Goal: Answer question/provide support: Answer question/provide support

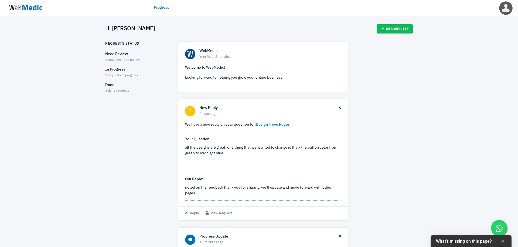
click at [121, 58] on span "1 requests need review" at bounding box center [122, 59] width 35 height 3
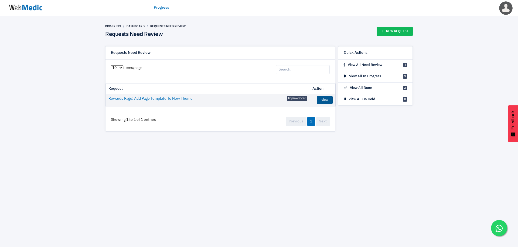
click at [321, 98] on link "View" at bounding box center [325, 100] width 16 height 8
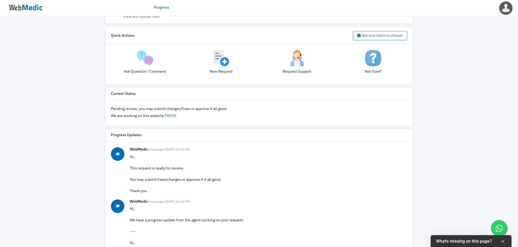
scroll to position [138, 0]
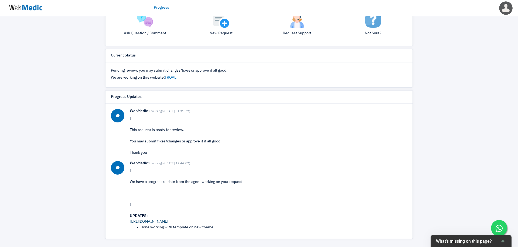
click at [168, 220] on link "https://wqyukswtvhyblw89-68662264026.shopifypreview.com/pages/trove-treats?view…" at bounding box center [149, 221] width 38 height 4
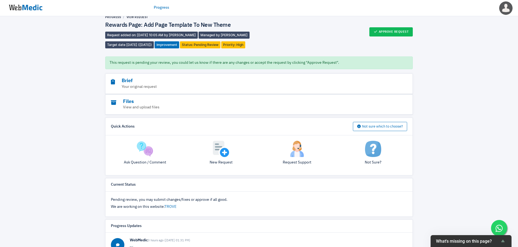
scroll to position [2, 0]
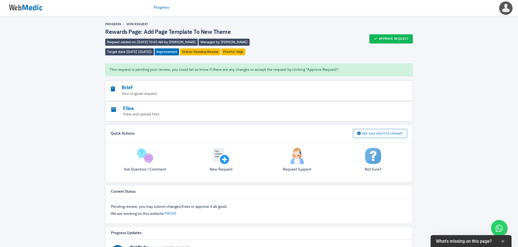
click at [142, 158] on img at bounding box center [145, 156] width 16 height 16
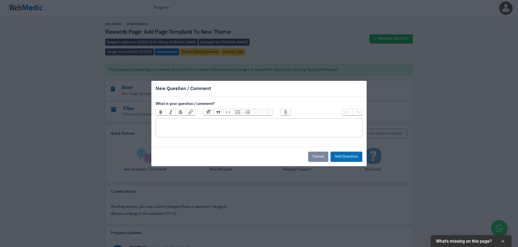
click at [212, 127] on trix-editor at bounding box center [259, 127] width 207 height 19
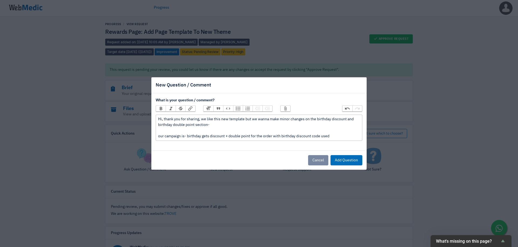
click at [185, 136] on div "Hi, thank you for sharing, we like this new template but we wanna make minor ch…" at bounding box center [259, 127] width 202 height 23
click at [336, 137] on div "Hi, thank you for sharing, we like this new template but we wanna make minor ch…" at bounding box center [259, 127] width 202 height 23
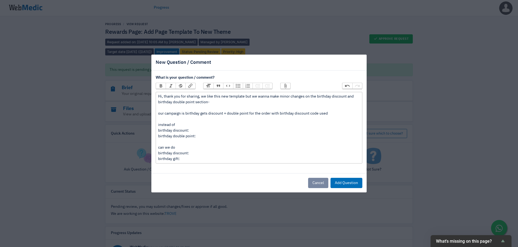
click at [209, 151] on div "Hi, thank you for sharing, we like this new template but we wanna make minor ch…" at bounding box center [259, 128] width 202 height 68
click at [190, 161] on div "Hi, thank you for sharing, we like this new template but we wanna make minor ch…" at bounding box center [259, 128] width 202 height 68
type trix-editor "<div>Hi, thank you for sharing, we like this new template but we wanna make min…"
click at [355, 182] on button "Add Question" at bounding box center [347, 183] width 32 height 10
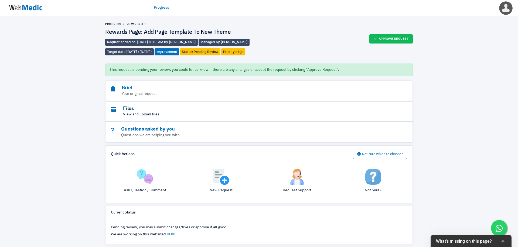
click at [172, 110] on h3 "Files" at bounding box center [244, 109] width 267 height 6
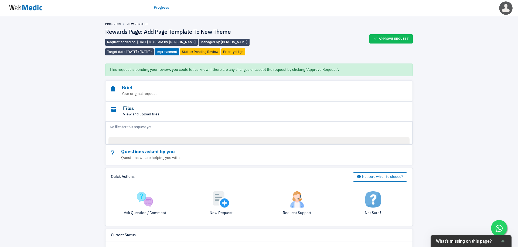
click at [172, 110] on h3 "Files" at bounding box center [244, 109] width 267 height 6
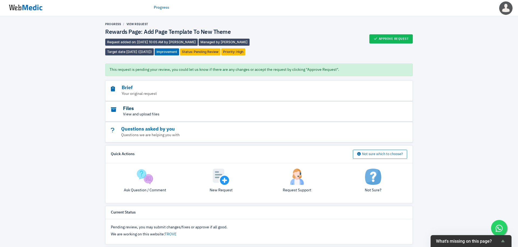
click at [172, 110] on h3 "Files" at bounding box center [244, 109] width 267 height 6
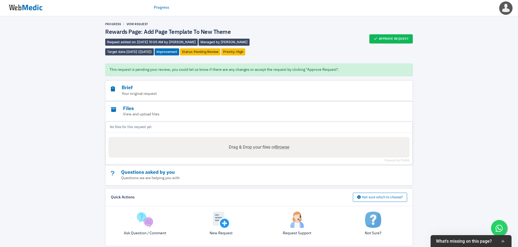
click at [168, 165] on div "Questions asked by you Questions we are helping you with" at bounding box center [259, 175] width 307 height 20
click at [181, 176] on p "Questions we are helping you with" at bounding box center [244, 178] width 267 height 6
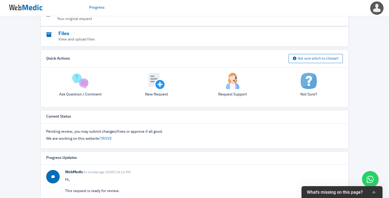
scroll to position [94, 0]
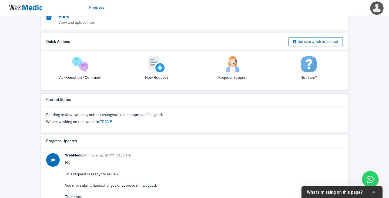
click at [82, 58] on img at bounding box center [80, 64] width 16 height 16
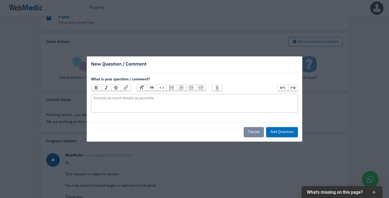
click at [221, 52] on div "New Question / Comment What is your question / comment? Bold Italic Strikethrou…" at bounding box center [194, 99] width 389 height 198
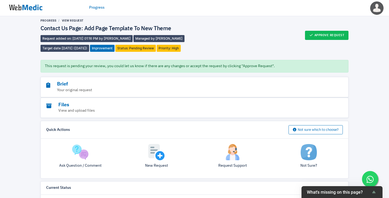
scroll to position [0, 0]
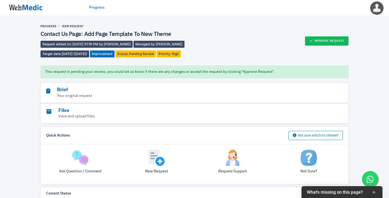
click at [81, 102] on div "Brief Your original request" at bounding box center [194, 93] width 307 height 20
click at [81, 106] on div "Files View and upload files" at bounding box center [194, 114] width 307 height 20
click at [97, 11] on ul "Progress" at bounding box center [194, 7] width 210 height 17
click at [97, 3] on ul "Progress" at bounding box center [194, 7] width 210 height 17
click at [97, 5] on link "Progress" at bounding box center [96, 8] width 15 height 6
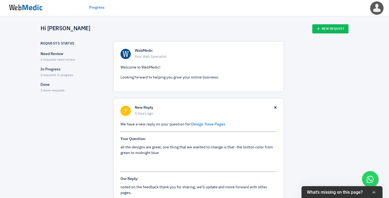
click at [68, 57] on div "Need Review 2 requests need review" at bounding box center [71, 56] width 63 height 11
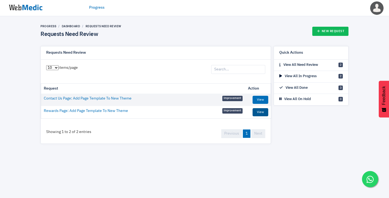
click at [257, 109] on link "View" at bounding box center [260, 112] width 16 height 8
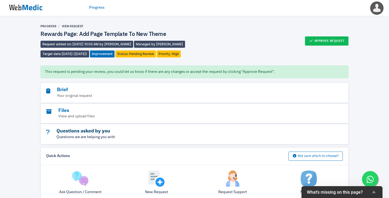
click at [96, 134] on h3 "Questions asked by you" at bounding box center [179, 131] width 267 height 6
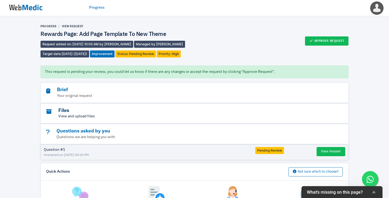
scroll to position [35, 0]
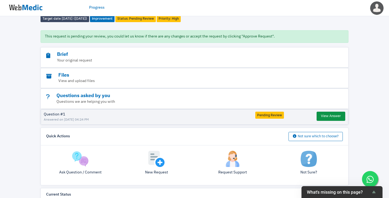
click at [325, 114] on button "View Answer" at bounding box center [330, 116] width 29 height 9
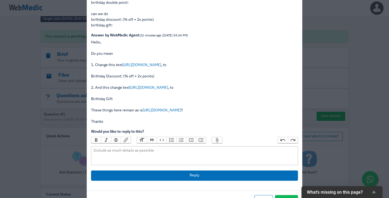
scroll to position [91, 0]
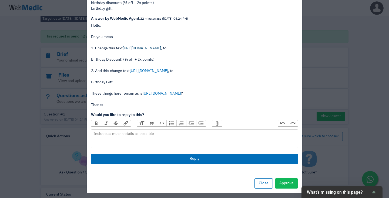
click at [151, 48] on link "https://prnt.sc/Zr5X4Gb-vcrG" at bounding box center [142, 48] width 38 height 4
click at [158, 93] on link "https://prnt.sc/mbWshQk_RSD_" at bounding box center [161, 94] width 38 height 4
click at [171, 94] on link "https://prnt.sc/mbWshQk_RSD_" at bounding box center [161, 94] width 38 height 4
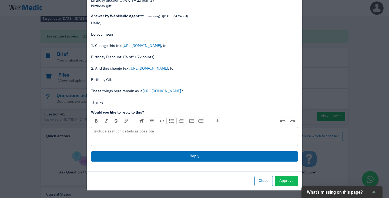
scroll to position [93, 0]
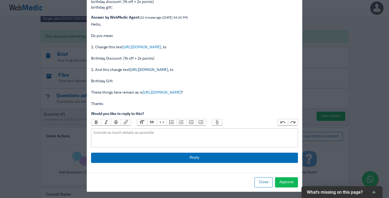
click at [161, 69] on link "https://prnt.sc/aaqC1BM9UTBv" at bounding box center [149, 70] width 38 height 4
click at [132, 137] on trix-editor at bounding box center [194, 137] width 207 height 19
drag, startPoint x: 157, startPoint y: 58, endPoint x: 89, endPoint y: 59, distance: 67.7
click at [89, 59] on div "Question: 32 minutes ago (10/10/2025 04:16 PM) Hi, thank you for sharing, we li…" at bounding box center [194, 51] width 215 height 241
copy p "Birthday Discount: (% off + 2x points)"
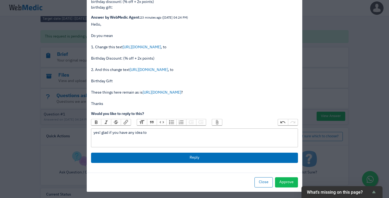
click at [163, 133] on div "yes! glad if you have any idea to" at bounding box center [194, 133] width 202 height 6
paste trix-editor "Birthday Discount: (% off + 2x points)"
click at [161, 133] on div "yes! glad if you have any idea to shorten Birthday Discount: (% off + 2x points)" at bounding box center [194, 133] width 202 height 6
click at [228, 131] on div "yes! glad if you have any idea to shorten [Birthday Discount: (% off + 2x point…" at bounding box center [194, 133] width 202 height 6
click at [162, 132] on div "yes! glad if you have any idea to shorten [Birthday Discount: (% off + 2x point…" at bounding box center [194, 133] width 202 height 6
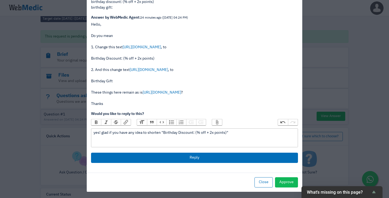
click at [264, 133] on div "yes! glad if you have any idea to shorten "Birthday Discount: (% off + 2x point…" at bounding box center [194, 133] width 202 height 6
click at [160, 132] on div "yes! glad if you have any idea to shorten "Birthday Discount: (% off + 2x point…" at bounding box center [194, 133] width 202 height 6
type trix-editor "<div>yes! glad if you have any idea to shorten this "Birthday Discount: (% off …"
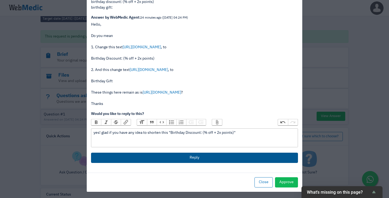
click at [195, 158] on button "Reply" at bounding box center [194, 158] width 207 height 10
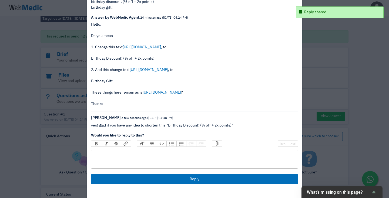
scroll to position [0, 0]
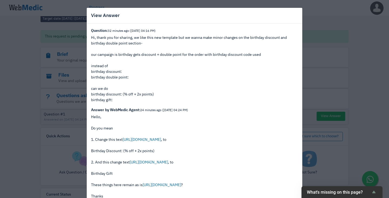
click at [307, 9] on div "View Answer Question: 32 minutes ago (10/10/2025 04:16 PM) Hi, thank you for sh…" at bounding box center [194, 99] width 389 height 198
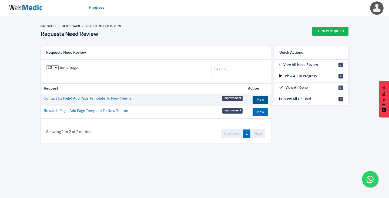
click at [257, 96] on link "View" at bounding box center [260, 100] width 16 height 8
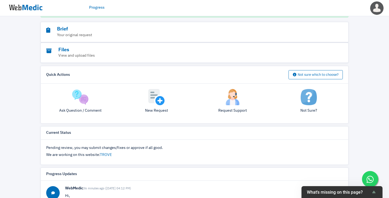
scroll to position [42, 0]
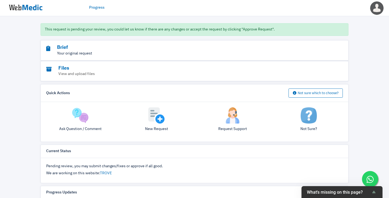
click at [135, 53] on p "Your original request" at bounding box center [179, 54] width 267 height 6
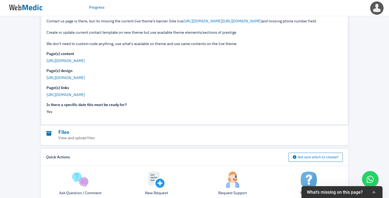
scroll to position [131, 0]
click at [85, 80] on link "[URL][DOMAIN_NAME]" at bounding box center [65, 78] width 38 height 4
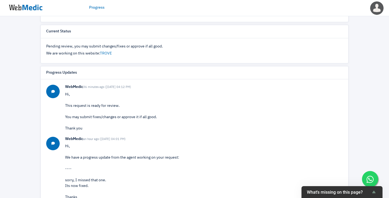
scroll to position [345, 0]
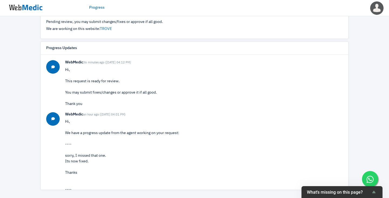
drag, startPoint x: 78, startPoint y: 133, endPoint x: 98, endPoint y: 133, distance: 20.0
click at [86, 133] on p "Hi, We have a progress update from the agent working on your request: ---- sorr…" at bounding box center [203, 173] width 277 height 108
click at [98, 133] on p "Hi, We have a progress update from the agent working on your request: ---- sorr…" at bounding box center [203, 173] width 277 height 108
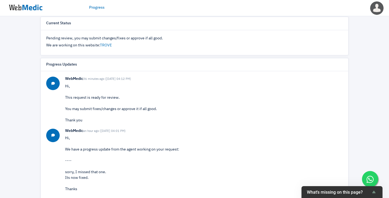
scroll to position [314, 0]
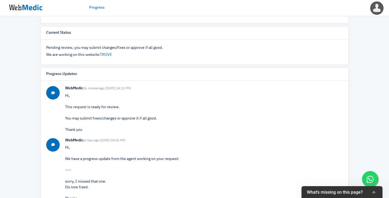
drag, startPoint x: 66, startPoint y: 116, endPoint x: 110, endPoint y: 116, distance: 44.0
click at [73, 116] on p "Hi, This request is ready for review. You may submit fixes/changes or approve i…" at bounding box center [203, 113] width 277 height 40
click at [110, 116] on p "Hi, This request is ready for review. You may submit fixes/changes or approve i…" at bounding box center [203, 113] width 277 height 40
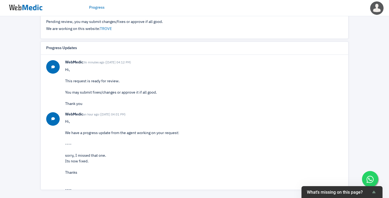
scroll to position [227, 0]
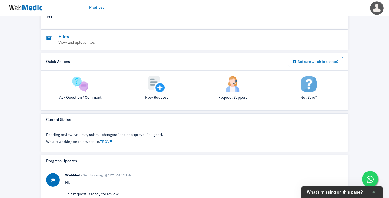
click at [87, 92] on img at bounding box center [80, 84] width 16 height 16
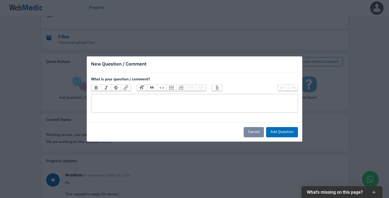
click at [129, 110] on trix-editor at bounding box center [194, 103] width 207 height 19
type trix-editor "<div>hi sorry, do you have the screenshot of the new design for this</div>"
click at [283, 131] on button "Add Question" at bounding box center [282, 132] width 32 height 10
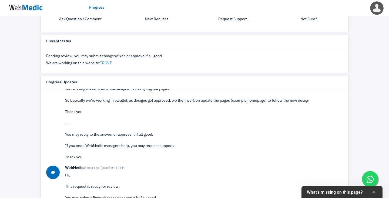
scroll to position [208, 0]
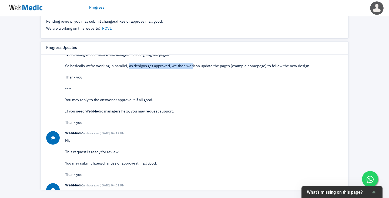
drag, startPoint x: 128, startPoint y: 67, endPoint x: 191, endPoint y: 66, distance: 62.9
click at [191, 66] on p "Hi, We answered your question #1: ---- Hello, Do new design yet All other reque…" at bounding box center [203, 41] width 277 height 170
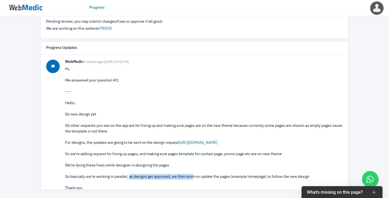
scroll to position [0, 0]
click at [195, 144] on link "[URL][DOMAIN_NAME]" at bounding box center [198, 143] width 38 height 4
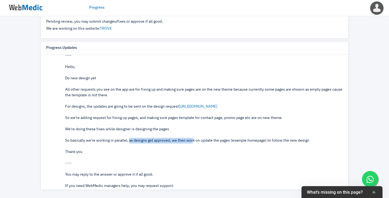
scroll to position [36, 0]
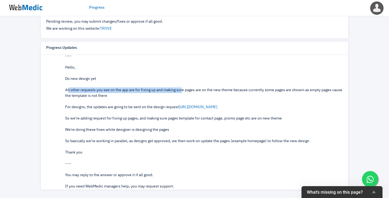
drag, startPoint x: 66, startPoint y: 91, endPoint x: 180, endPoint y: 90, distance: 113.9
click at [180, 90] on p "Hi, We answered your question #1: ---- Hello, Do new design yet All other reque…" at bounding box center [203, 116] width 277 height 170
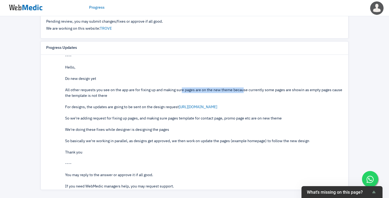
drag, startPoint x: 181, startPoint y: 90, endPoint x: 243, endPoint y: 89, distance: 61.8
click at [243, 89] on p "Hi, We answered your question #1: ---- Hello, Do new design yet All other reque…" at bounding box center [203, 116] width 277 height 170
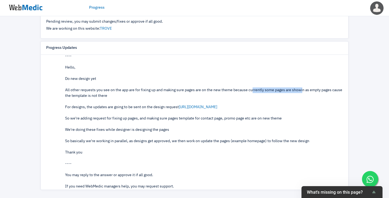
drag, startPoint x: 250, startPoint y: 91, endPoint x: 301, endPoint y: 92, distance: 50.7
click at [301, 92] on p "Hi, We answered your question #1: ---- Hello, Do new design yet All other reque…" at bounding box center [203, 116] width 277 height 170
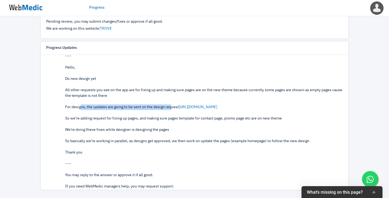
drag, startPoint x: 79, startPoint y: 108, endPoint x: 168, endPoint y: 107, distance: 89.1
click at [168, 107] on p "Hi, We answered your question #1: ---- Hello, Do new design yet All other reque…" at bounding box center [203, 116] width 277 height 170
click at [114, 123] on p "Hi, We answered your question #1: ---- Hello, Do new design yet All other reque…" at bounding box center [203, 116] width 277 height 170
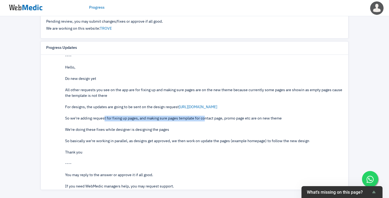
drag, startPoint x: 103, startPoint y: 117, endPoint x: 203, endPoint y: 118, distance: 99.6
click at [203, 118] on p "Hi, We answered your question #1: ---- Hello, Do new design yet All other reque…" at bounding box center [203, 116] width 277 height 170
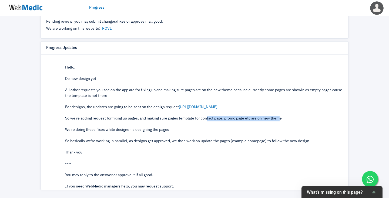
drag, startPoint x: 204, startPoint y: 118, endPoint x: 277, endPoint y: 118, distance: 73.1
click at [277, 118] on p "Hi, We answered your question #1: ---- Hello, Do new design yet All other reque…" at bounding box center [203, 116] width 277 height 170
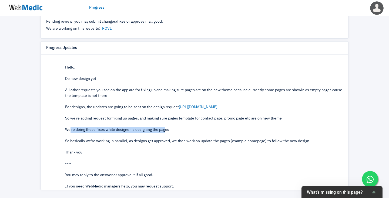
drag, startPoint x: 68, startPoint y: 129, endPoint x: 162, endPoint y: 127, distance: 94.2
click at [163, 127] on p "Hi, We answered your question #1: ---- Hello, Do new design yet All other reque…" at bounding box center [203, 116] width 277 height 170
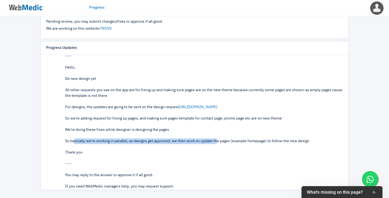
drag, startPoint x: 72, startPoint y: 142, endPoint x: 215, endPoint y: 140, distance: 143.0
click at [215, 140] on p "Hi, We answered your question #1: ---- Hello, Do new design yet All other reque…" at bounding box center [203, 116] width 277 height 170
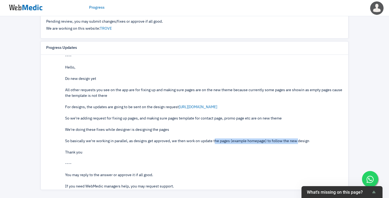
drag, startPoint x: 215, startPoint y: 140, endPoint x: 293, endPoint y: 141, distance: 77.5
click at [293, 141] on p "Hi, We answered your question #1: ---- Hello, Do new design yet All other reque…" at bounding box center [203, 116] width 277 height 170
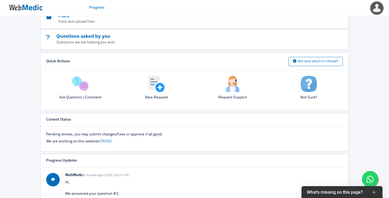
scroll to position [45, 0]
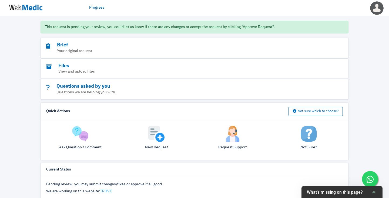
click at [68, 105] on div "Quick Actions Not sure which to choose?" at bounding box center [194, 112] width 307 height 18
click at [81, 134] on img at bounding box center [80, 134] width 16 height 16
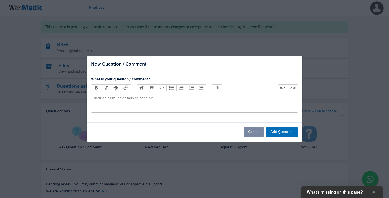
click at [61, 136] on div "New Question / Comment What is your question / comment? Bold Italic Strikethrou…" at bounding box center [194, 99] width 389 height 198
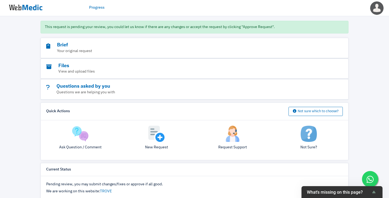
click at [98, 83] on div "Questions asked by you Questions we are helping you with" at bounding box center [194, 89] width 307 height 20
click at [98, 84] on h3 "Questions asked by you" at bounding box center [179, 86] width 267 height 6
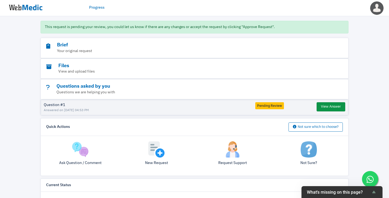
click at [322, 105] on button "View Answer" at bounding box center [330, 106] width 29 height 9
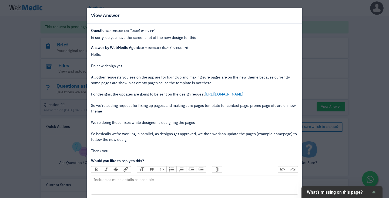
scroll to position [49, 0]
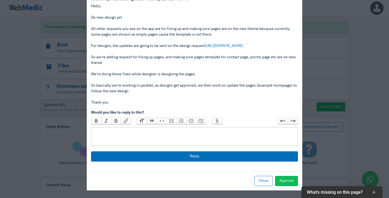
click at [135, 136] on trix-editor at bounding box center [194, 136] width 207 height 19
type trix-editor "<div>hihi, ok understand, will be drafting new design and send via request soon…"
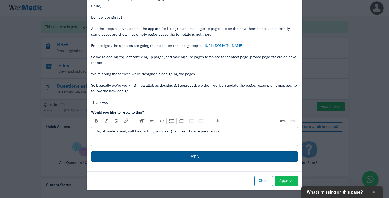
click at [171, 156] on button "Reply" at bounding box center [194, 156] width 207 height 10
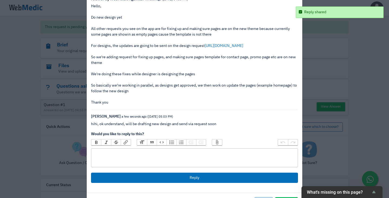
scroll to position [70, 0]
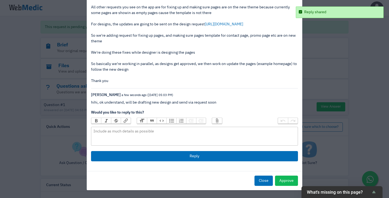
click at [267, 183] on button "Close" at bounding box center [263, 181] width 18 height 10
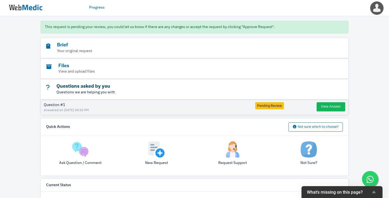
scroll to position [0, 0]
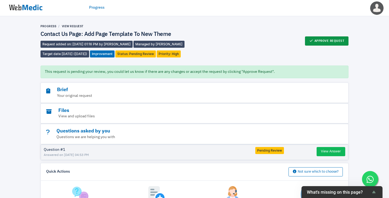
click at [323, 38] on button "Approve Request" at bounding box center [327, 40] width 44 height 9
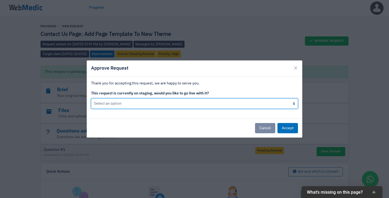
click at [282, 104] on select "Select an option Yes go live Accept request but don't go live yet" at bounding box center [194, 103] width 207 height 10
select select "1"
click at [91, 98] on select "Select an option Yes go live Accept request but don't go live yet" at bounding box center [194, 103] width 207 height 10
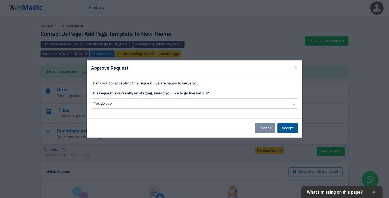
click at [293, 131] on button "Accept" at bounding box center [287, 128] width 21 height 10
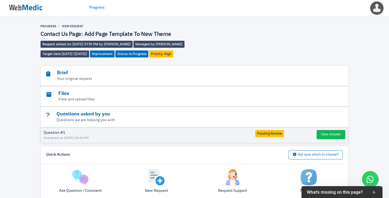
click at [95, 8] on link "Progress" at bounding box center [96, 8] width 15 height 6
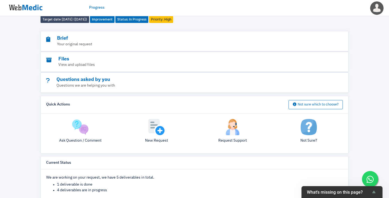
scroll to position [36, 0]
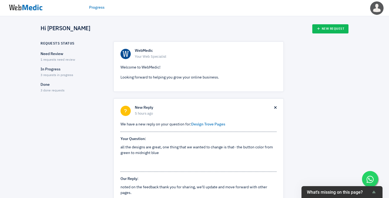
click at [60, 55] on p "Need Review" at bounding box center [71, 54] width 63 height 6
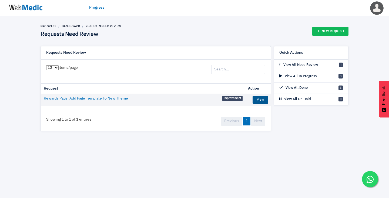
click at [261, 100] on link "View" at bounding box center [260, 100] width 16 height 8
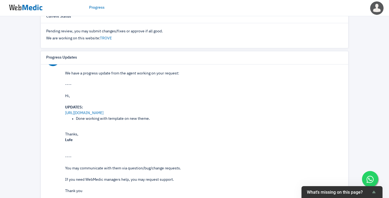
scroll to position [208, 0]
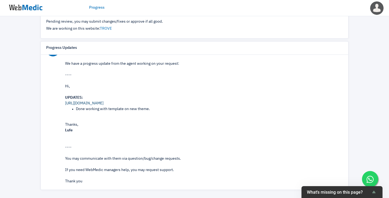
click at [103, 104] on link "[URL][DOMAIN_NAME]" at bounding box center [84, 103] width 38 height 4
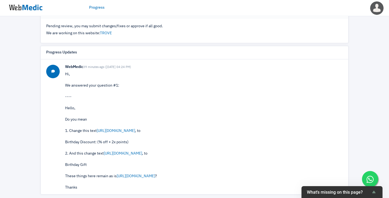
scroll to position [0, 0]
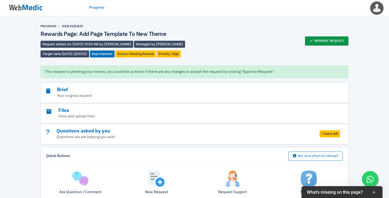
click at [336, 40] on button "Approve Request" at bounding box center [327, 40] width 44 height 9
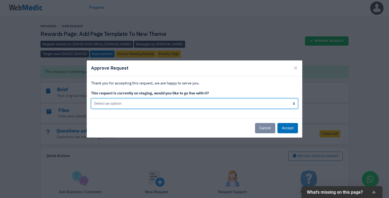
click at [220, 100] on select "Select an option Yes go live Accept request but don't go live yet" at bounding box center [194, 103] width 207 height 10
select select "1"
click at [91, 98] on select "Select an option Yes go live Accept request but don't go live yet" at bounding box center [194, 103] width 207 height 10
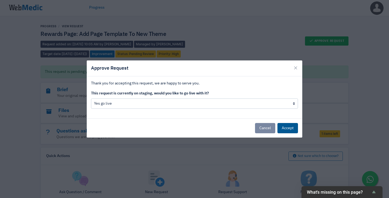
click at [291, 130] on button "Accept" at bounding box center [287, 128] width 21 height 10
